Goal: Transaction & Acquisition: Purchase product/service

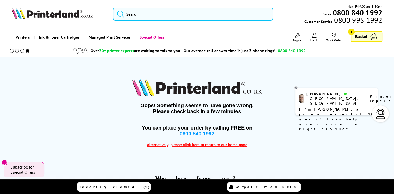
click at [123, 187] on span "Recently Viewed (1)" at bounding box center [114, 187] width 69 height 5
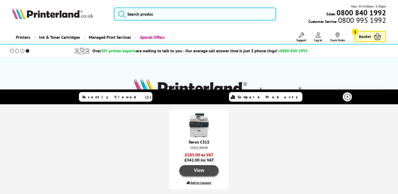
click at [199, 170] on button "View" at bounding box center [198, 170] width 39 height 11
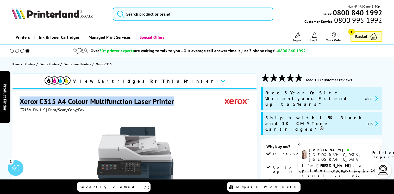
drag, startPoint x: 20, startPoint y: 100, endPoint x: 175, endPoint y: 94, distance: 155.5
drag, startPoint x: 175, startPoint y: 94, endPoint x: 162, endPoint y: 102, distance: 15.0
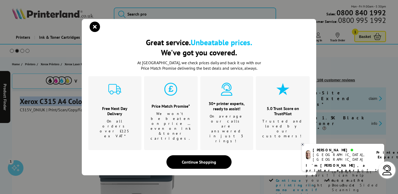
drag, startPoint x: 162, startPoint y: 102, endPoint x: 94, endPoint y: 39, distance: 92.5
click at [94, 32] on icon "close modal" at bounding box center [95, 27] width 10 height 10
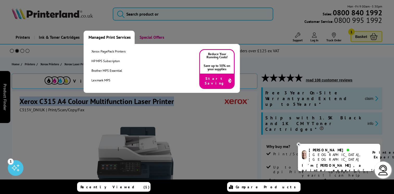
click at [94, 39] on link "Managed Print Services" at bounding box center [109, 37] width 51 height 13
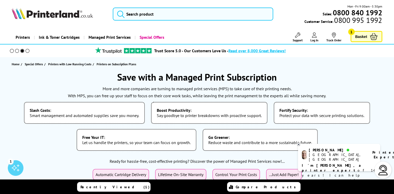
click at [103, 190] on link "Recently Viewed (1)" at bounding box center [113, 187] width 73 height 10
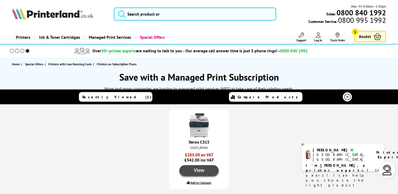
click at [199, 169] on button "View" at bounding box center [198, 170] width 39 height 11
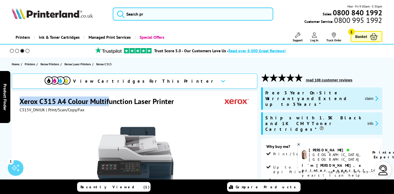
drag, startPoint x: 20, startPoint y: 84, endPoint x: 143, endPoint y: 109, distance: 125.6
click at [148, 110] on div "Xerox C315 A4 Colour Multifunction Laser Printer C315V_DNIUK | Print/Scan/Copy/…" at bounding box center [135, 105] width 231 height 16
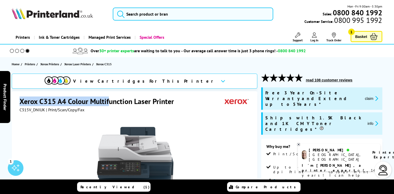
drag, startPoint x: 143, startPoint y: 109, endPoint x: 125, endPoint y: 100, distance: 19.9
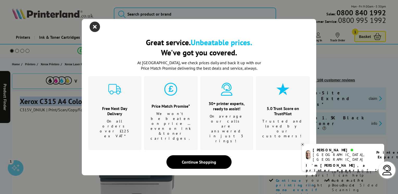
click at [93, 32] on icon "close modal" at bounding box center [95, 27] width 10 height 10
